Goal: Task Accomplishment & Management: Use online tool/utility

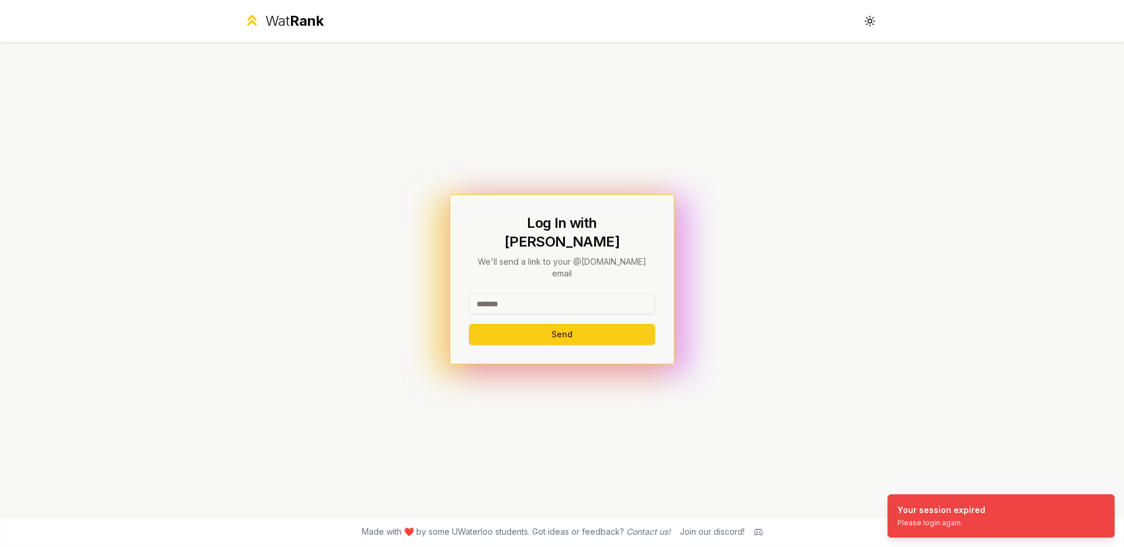
click at [552, 293] on input at bounding box center [562, 303] width 186 height 21
type input "*****"
click at [469, 324] on button "Send" at bounding box center [562, 334] width 186 height 21
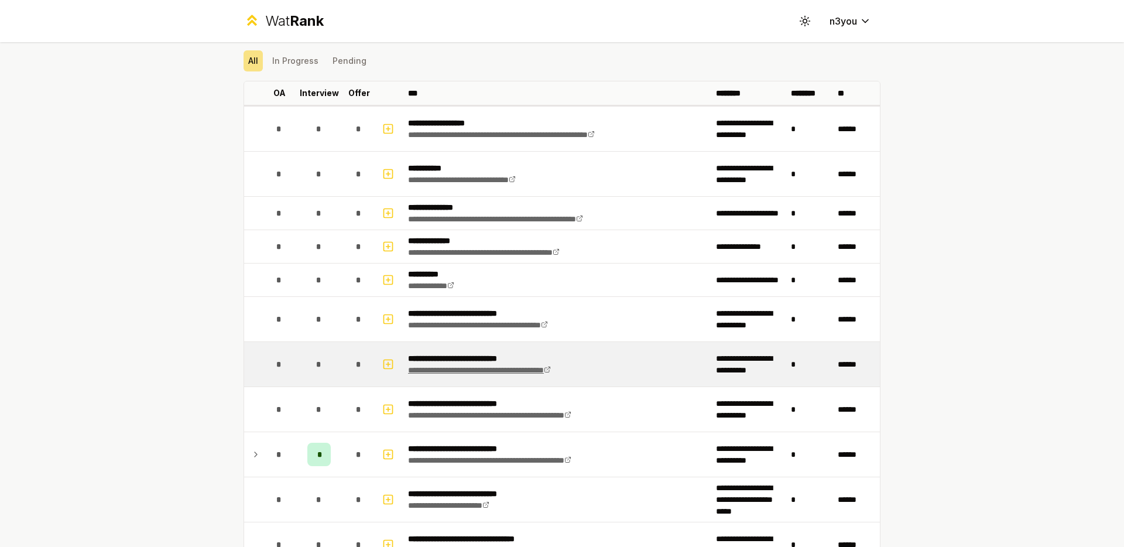
scroll to position [47, 0]
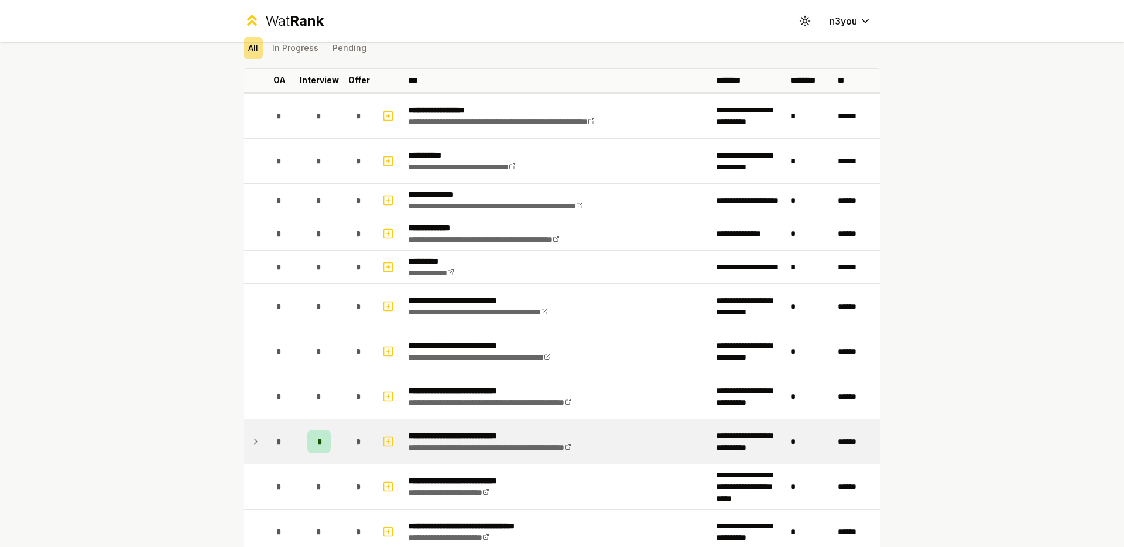
click at [252, 445] on icon at bounding box center [255, 442] width 9 height 14
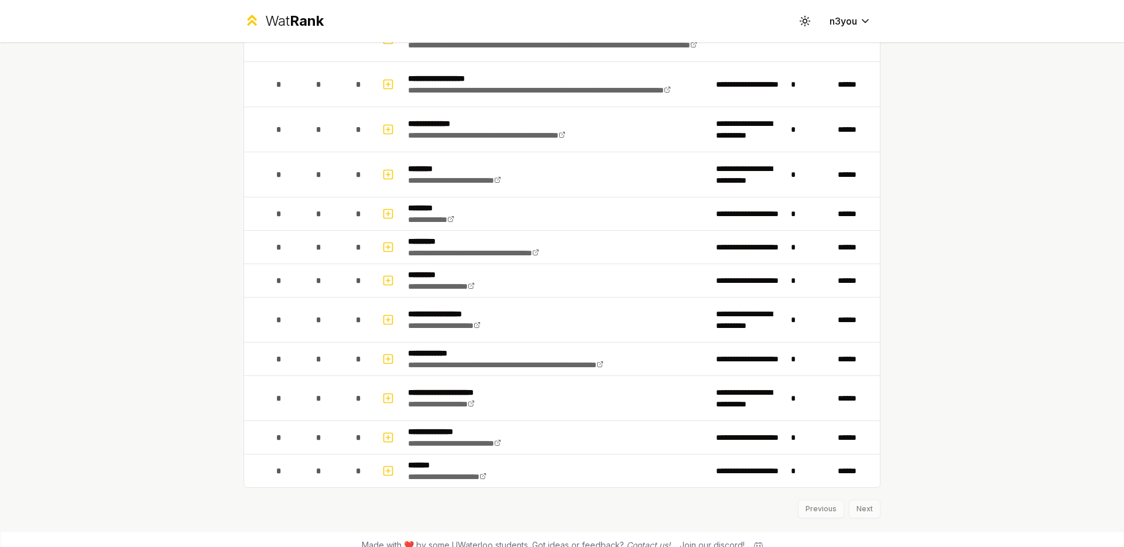
scroll to position [1473, 0]
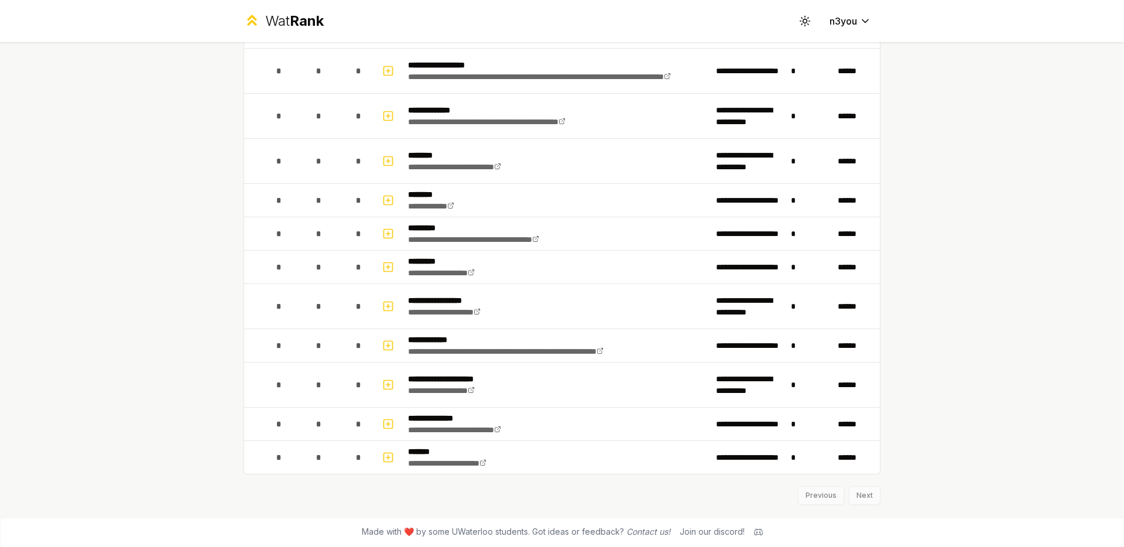
click at [856, 490] on div "Previous Next" at bounding box center [562, 489] width 637 height 30
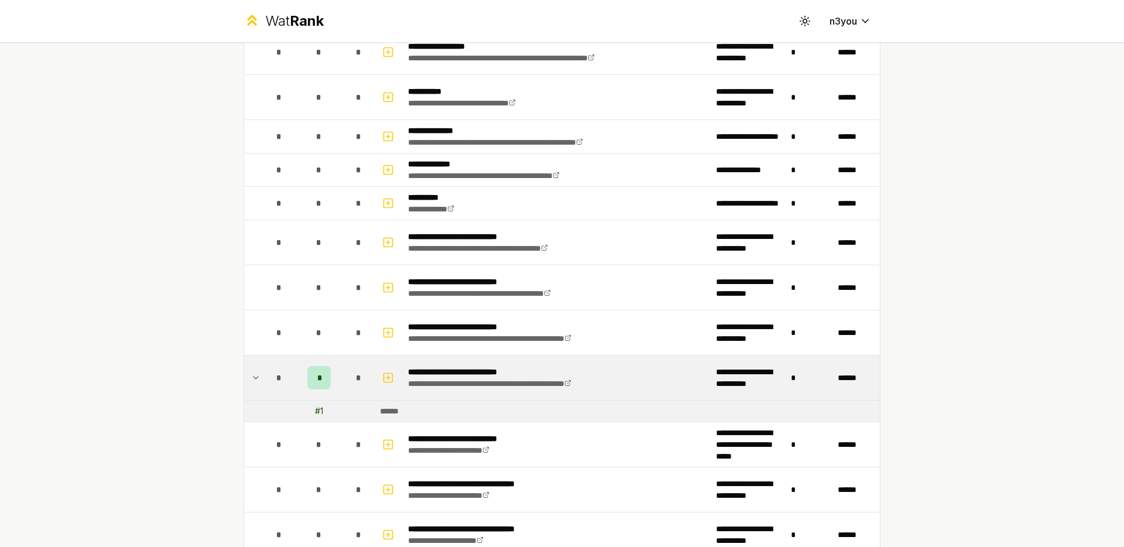
scroll to position [0, 0]
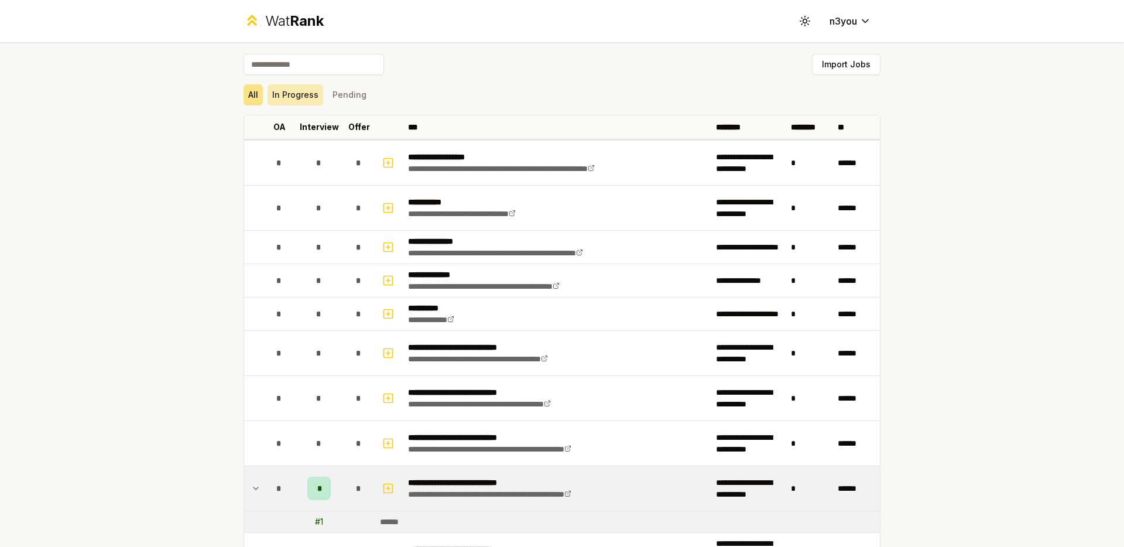
click at [299, 102] on button "In Progress" at bounding box center [296, 94] width 56 height 21
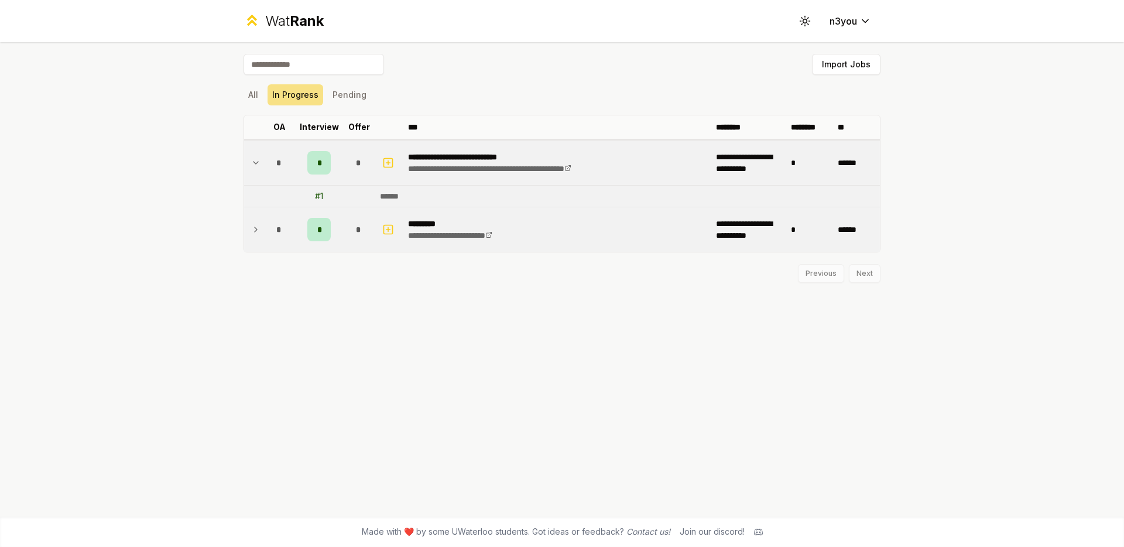
click at [251, 227] on icon at bounding box center [255, 230] width 9 height 14
click at [357, 93] on button "Pending" at bounding box center [349, 94] width 43 height 21
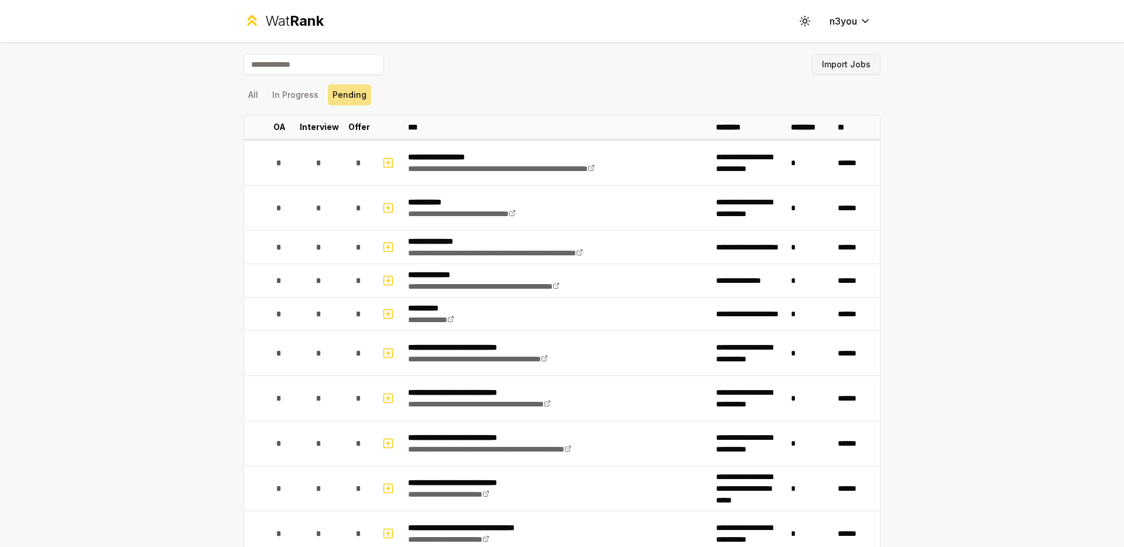
click at [860, 62] on button "Import Jobs" at bounding box center [846, 64] width 69 height 21
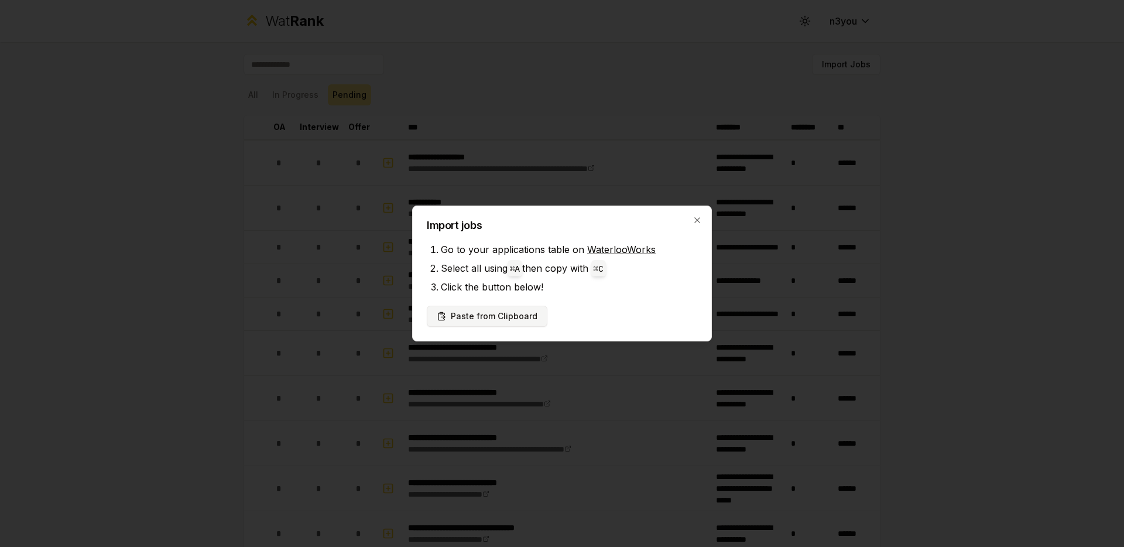
click at [516, 310] on button "Paste from Clipboard" at bounding box center [487, 316] width 121 height 21
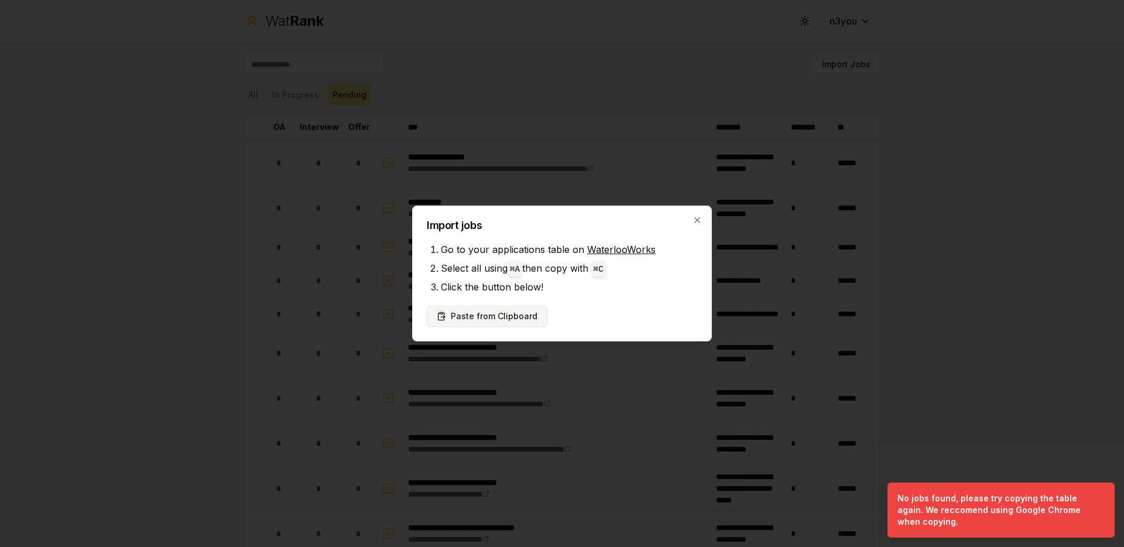
click at [458, 315] on button "Paste from Clipboard" at bounding box center [487, 316] width 121 height 21
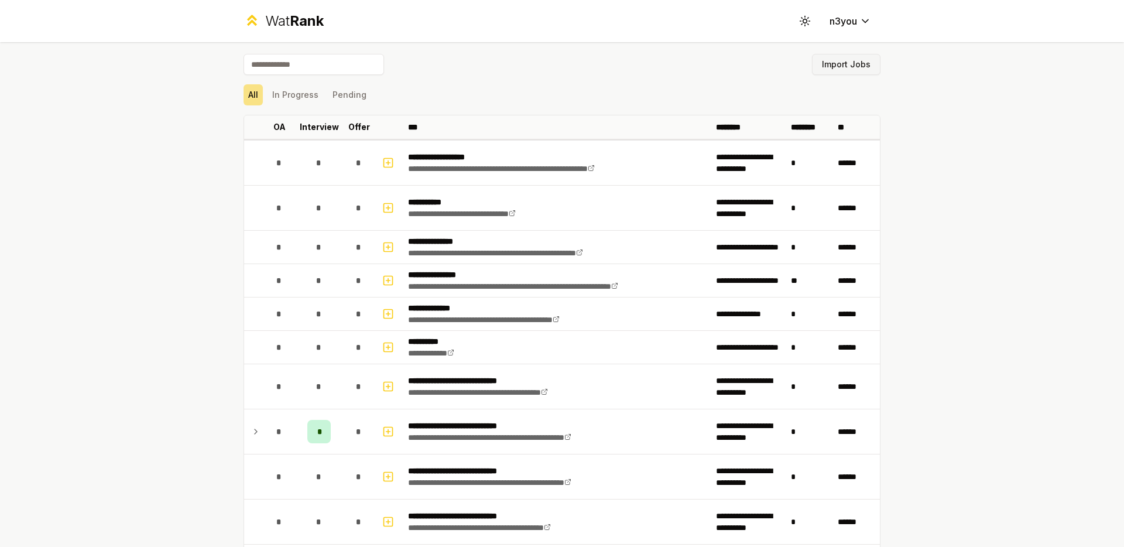
click at [832, 63] on button "Import Jobs" at bounding box center [846, 64] width 69 height 21
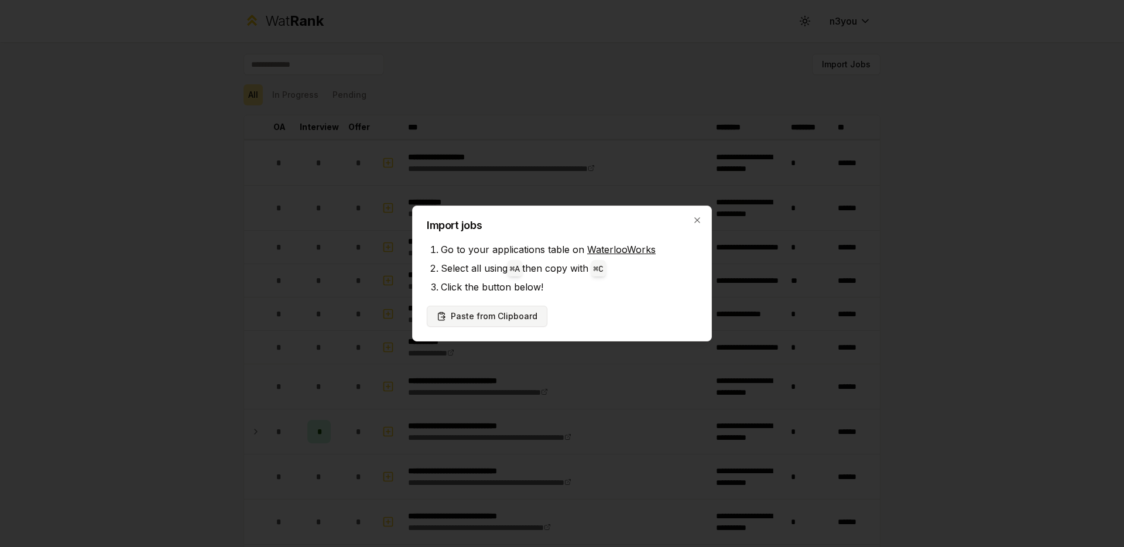
click at [505, 319] on button "Paste from Clipboard" at bounding box center [487, 316] width 121 height 21
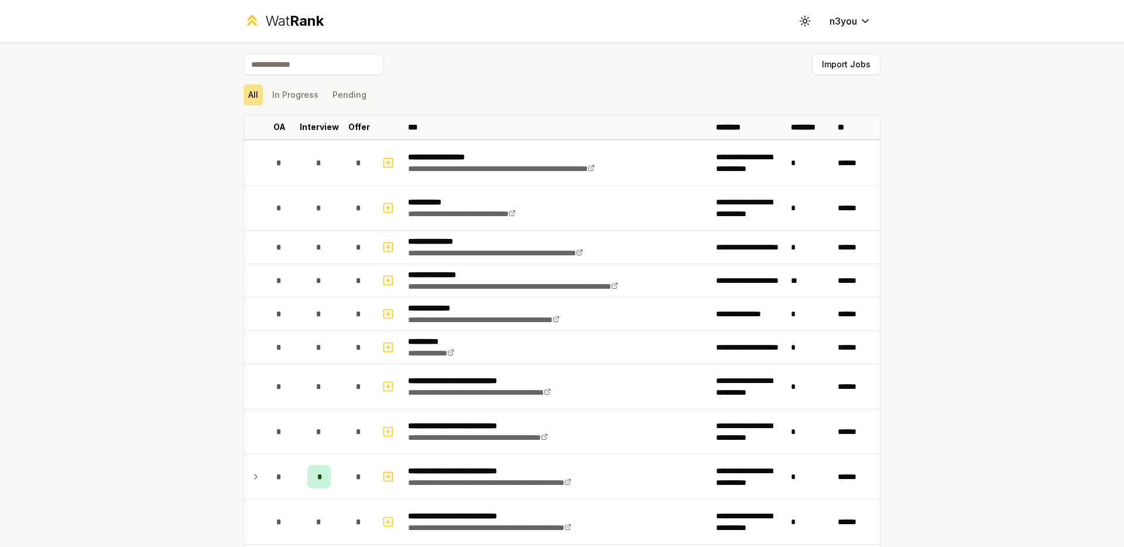
click at [291, 26] on span "Rank" at bounding box center [307, 20] width 34 height 17
